Goal: Transaction & Acquisition: Book appointment/travel/reservation

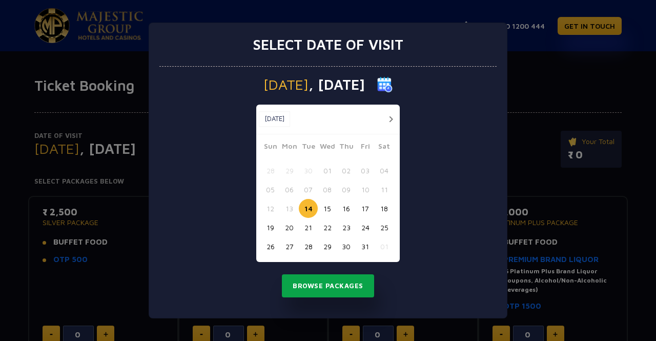
click at [331, 287] on button "Browse Packages" at bounding box center [328, 286] width 92 height 24
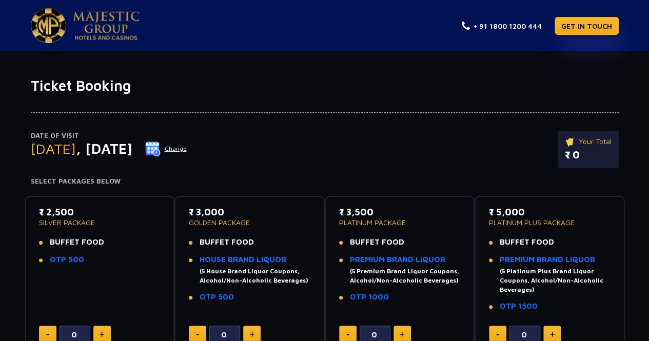
click at [187, 150] on button "Change" at bounding box center [166, 149] width 43 height 16
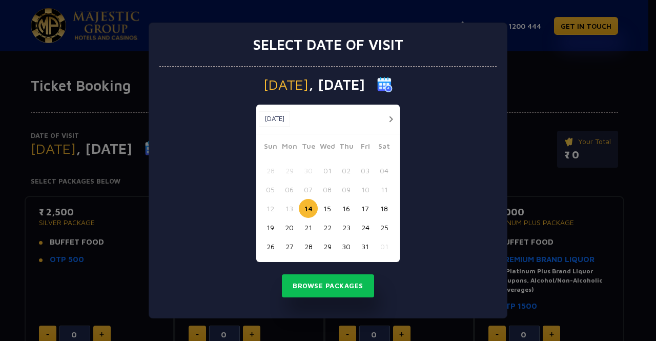
click at [391, 119] on button "button" at bounding box center [391, 119] width 13 height 13
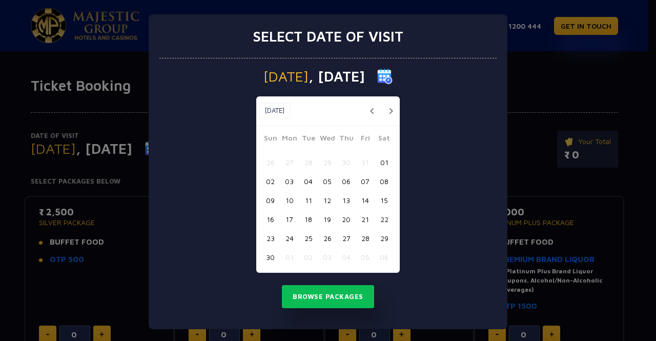
click at [287, 236] on button "24" at bounding box center [289, 238] width 19 height 19
click at [313, 302] on button "Browse Packages" at bounding box center [328, 297] width 92 height 24
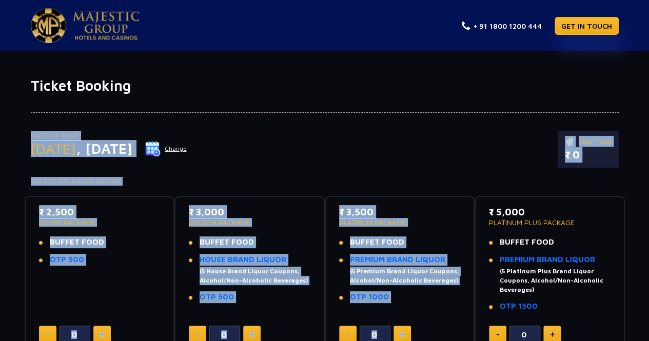
drag, startPoint x: 648, startPoint y: 104, endPoint x: 646, endPoint y: 212, distance: 108.2
click at [646, 212] on div "Date of Visit Monday , 24 Nov 2025 Change Your Total ₹ 0 Select Packages Below …" at bounding box center [324, 296] width 649 height 405
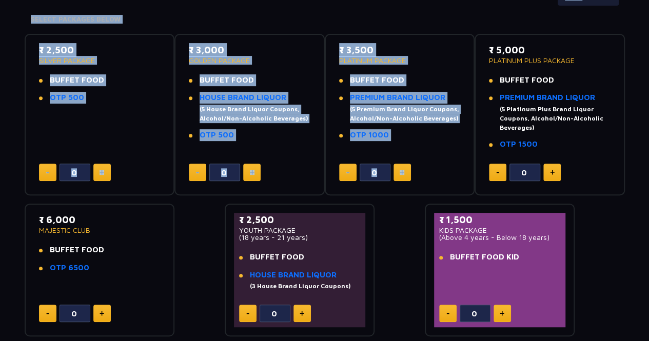
scroll to position [162, 0]
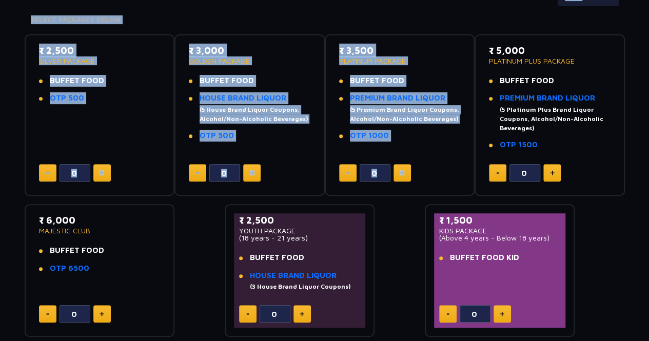
click at [102, 311] on img at bounding box center [101, 313] width 5 height 5
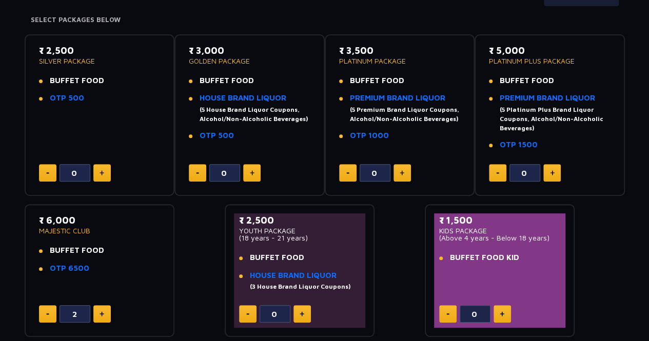
click at [116, 274] on div "₹ 6,000 MAJESTIC CLUB BUFFET FOOD OTP 6500" at bounding box center [100, 246] width 122 height 67
click at [49, 312] on button at bounding box center [47, 313] width 17 height 17
type input "0"
click at [99, 173] on img at bounding box center [101, 172] width 5 height 5
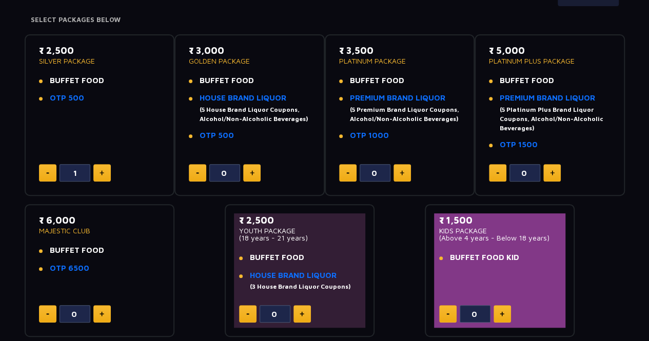
click at [99, 173] on img at bounding box center [101, 172] width 5 height 5
type input "2"
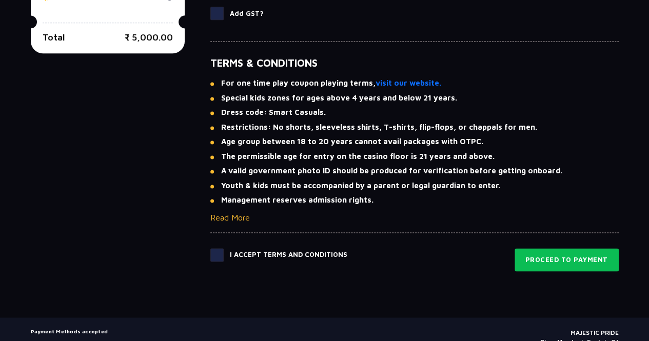
scroll to position [754, 0]
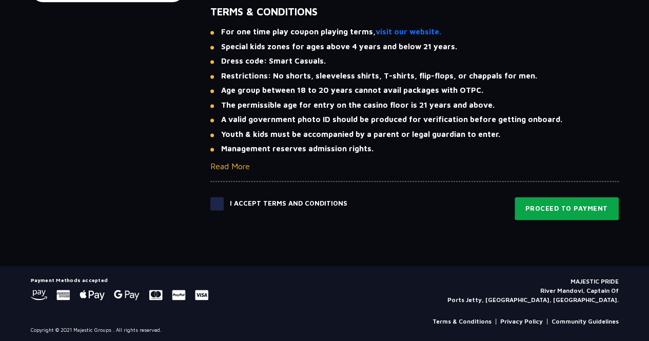
click at [545, 212] on button "Proceed to Payment" at bounding box center [566, 209] width 104 height 24
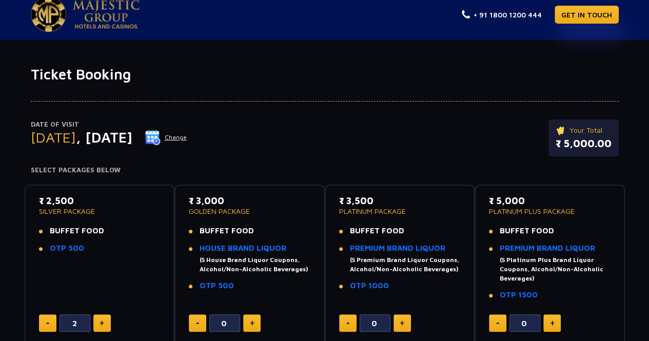
scroll to position [0, 0]
